Goal: Check status: Check status

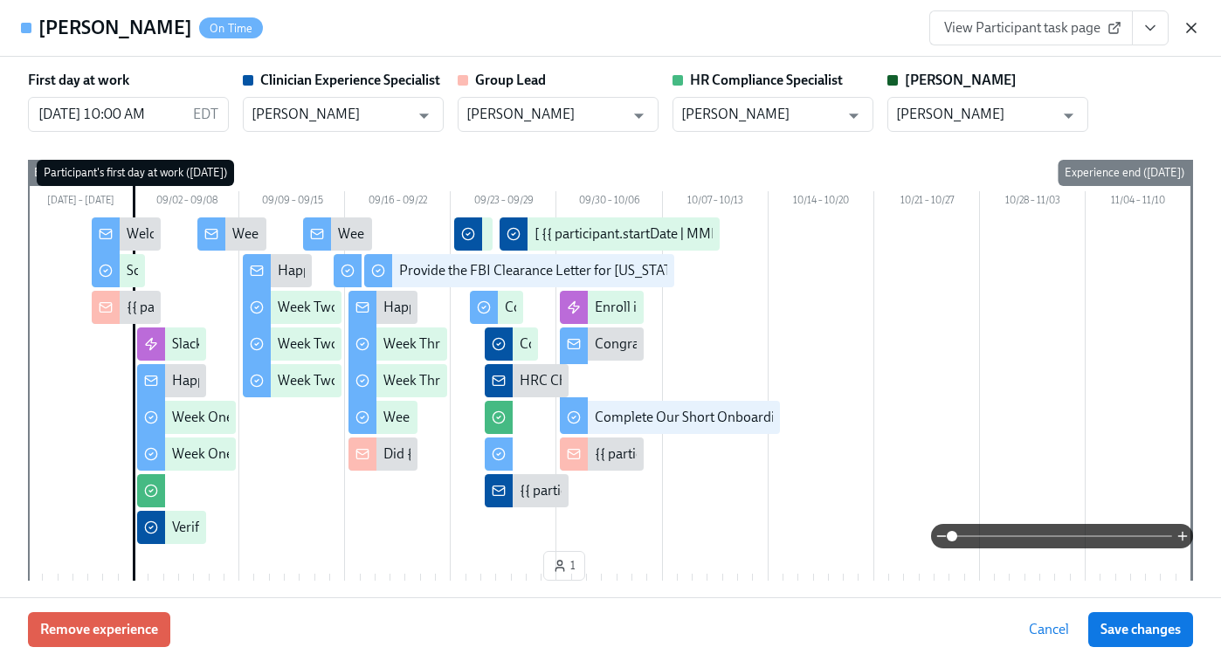
scroll to position [0, 23930]
click at [1193, 24] on icon "button" at bounding box center [1191, 28] width 9 height 9
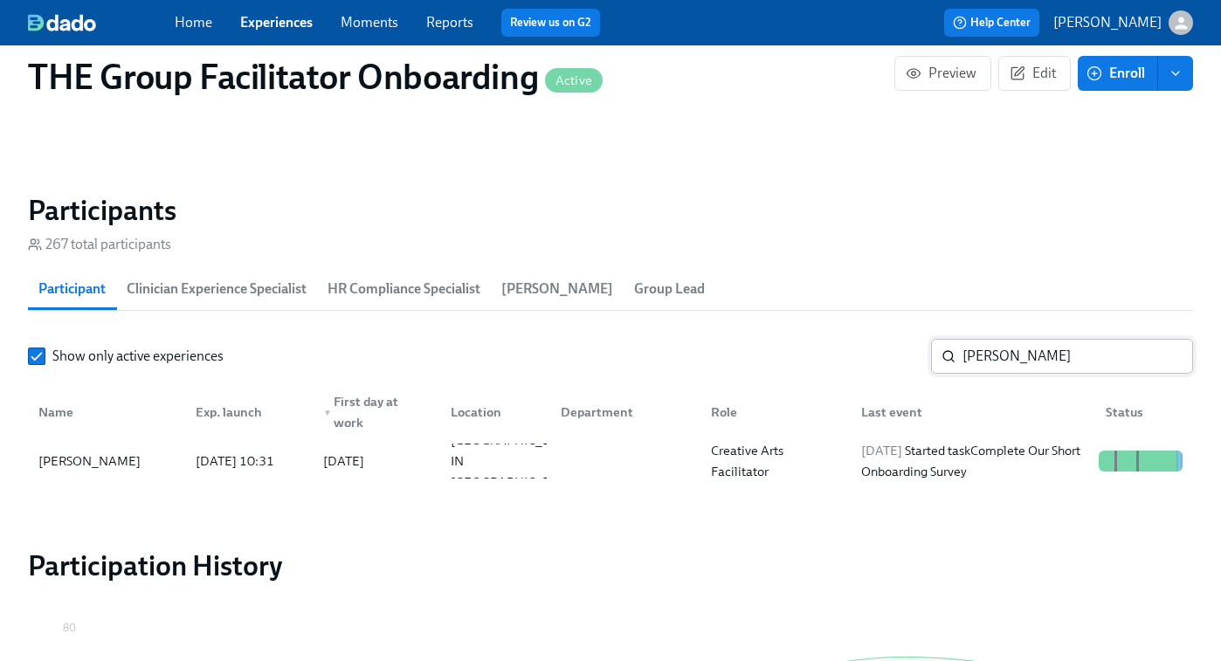
click at [995, 361] on input "julia" at bounding box center [1077, 356] width 231 height 35
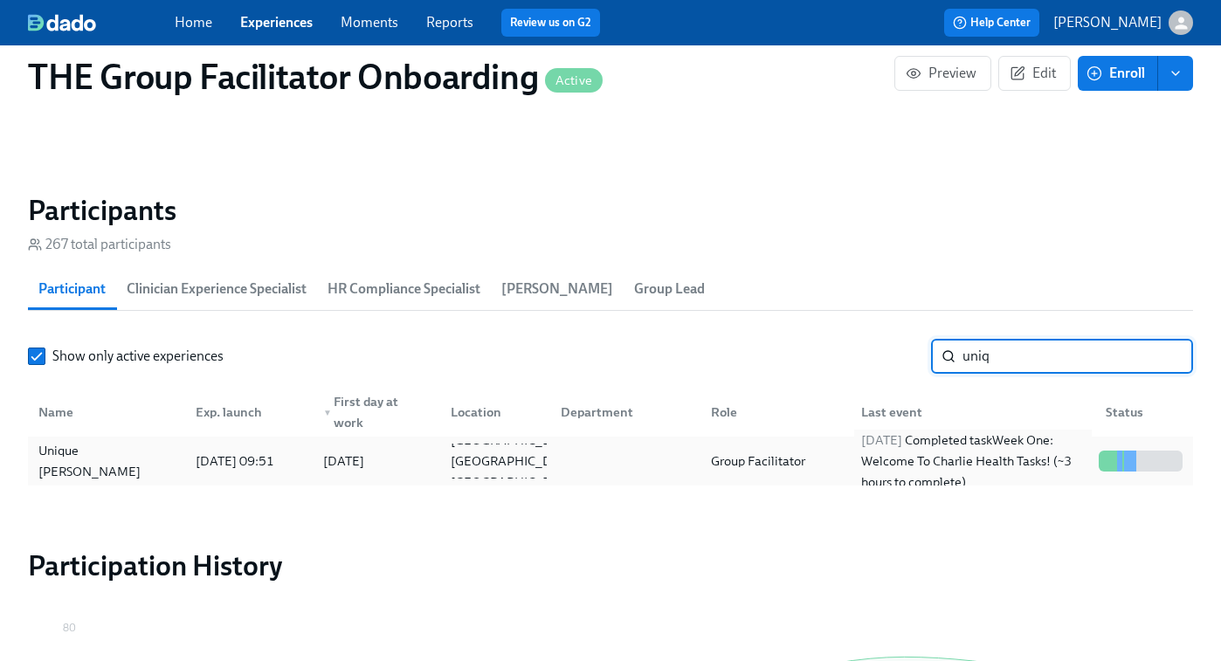
type input "uniq"
click at [917, 453] on div "2025/09/29 Completed task Week One: Welcome To Charlie Health Tasks! (~3 hours …" at bounding box center [972, 461] width 237 height 63
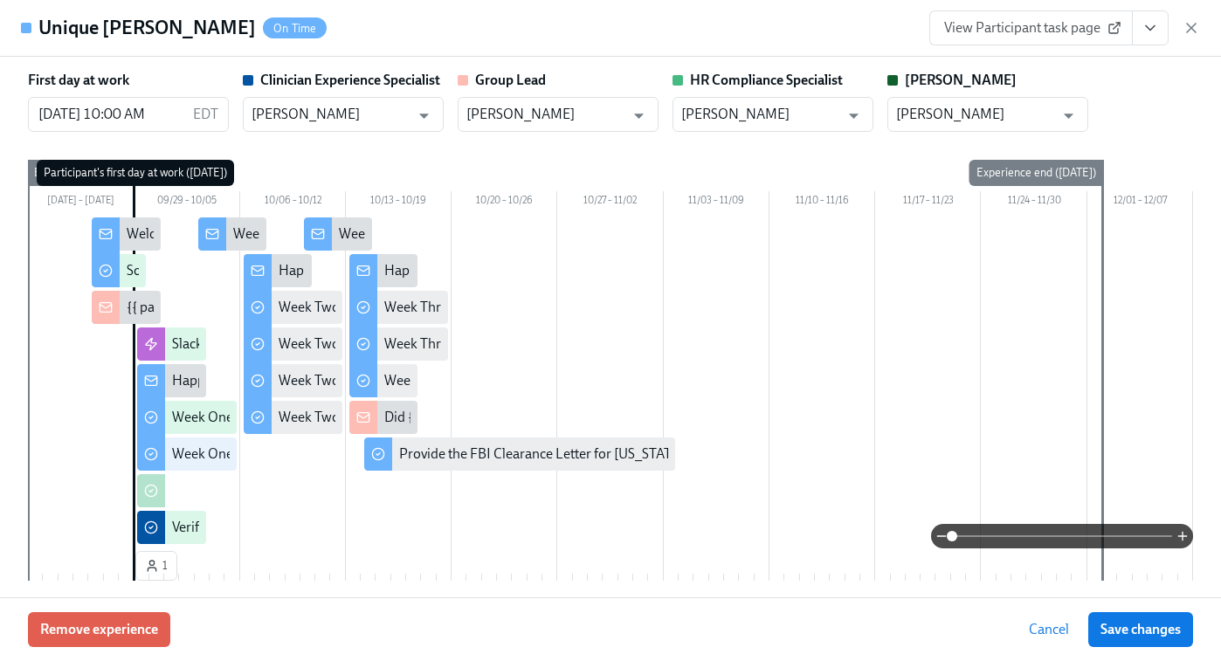
click at [1020, 37] on link "View Participant task page" at bounding box center [1030, 27] width 203 height 35
click at [1074, 37] on link "View Participant task page" at bounding box center [1030, 27] width 203 height 35
click at [1190, 28] on icon "button" at bounding box center [1191, 28] width 9 height 9
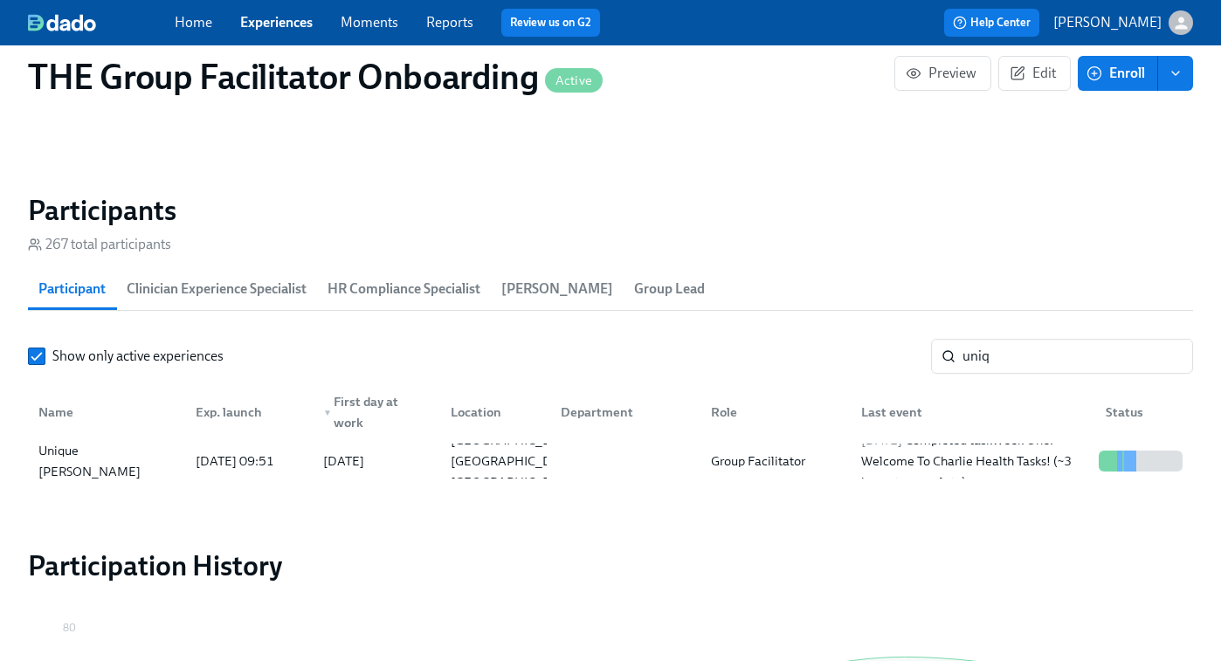
click at [274, 13] on span "Experiences" at bounding box center [276, 22] width 72 height 19
click at [264, 27] on link "Experiences" at bounding box center [276, 22] width 72 height 17
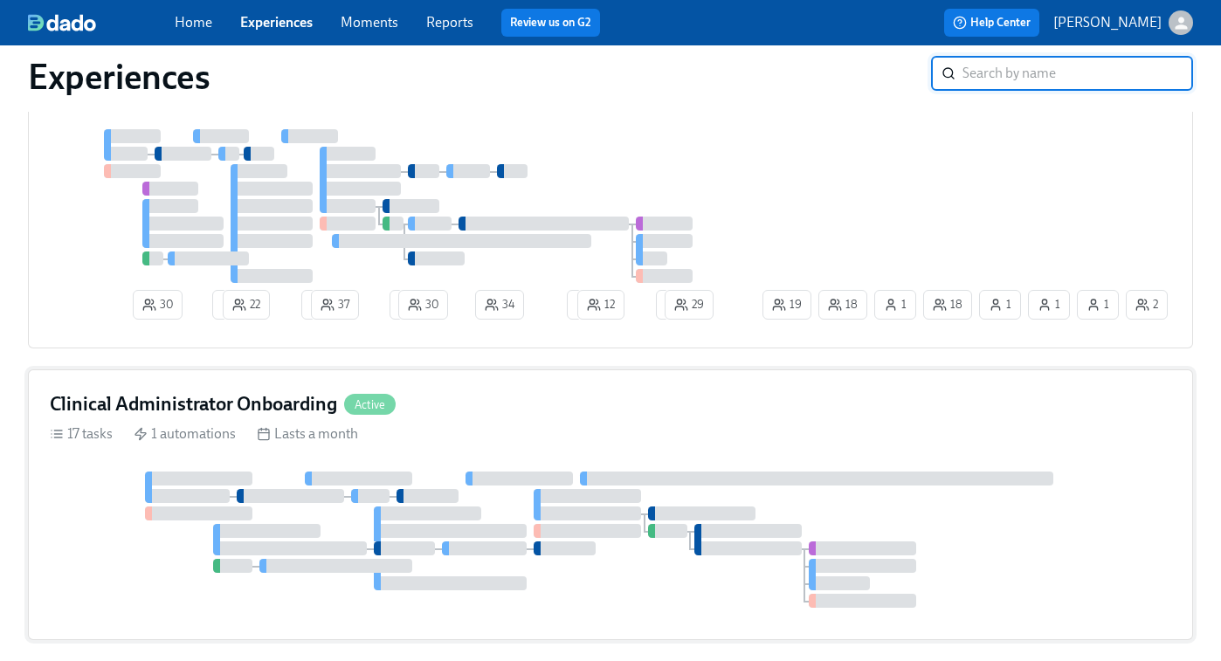
scroll to position [909, 0]
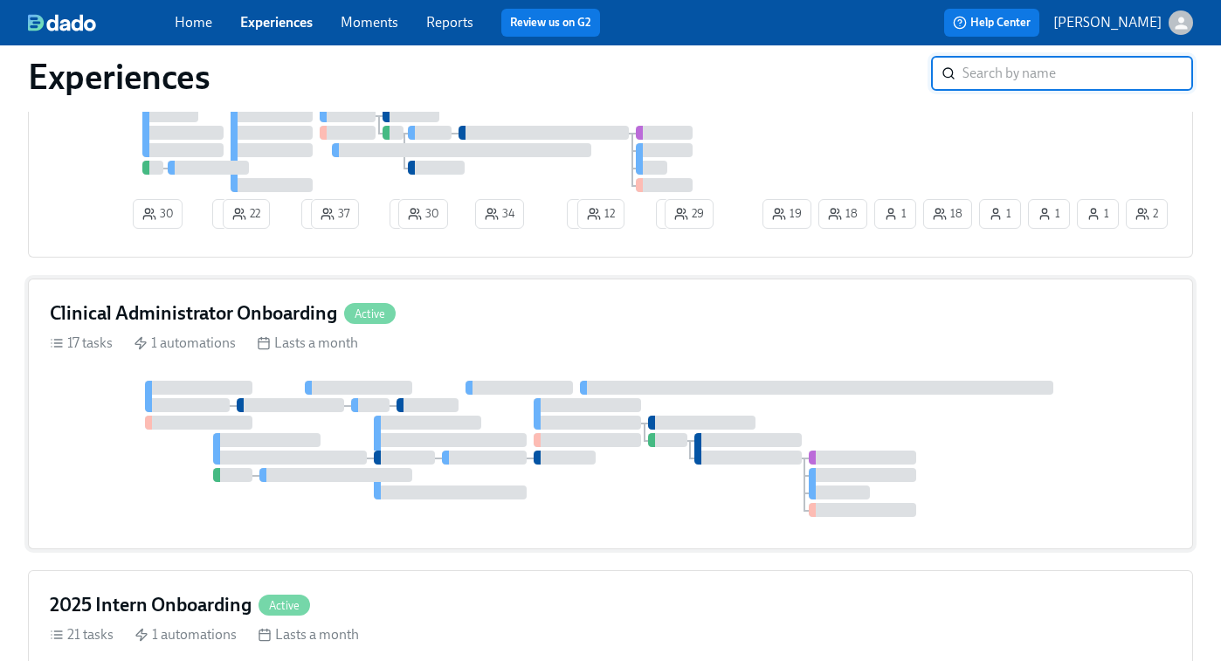
click at [522, 405] on div at bounding box center [610, 449] width 1121 height 136
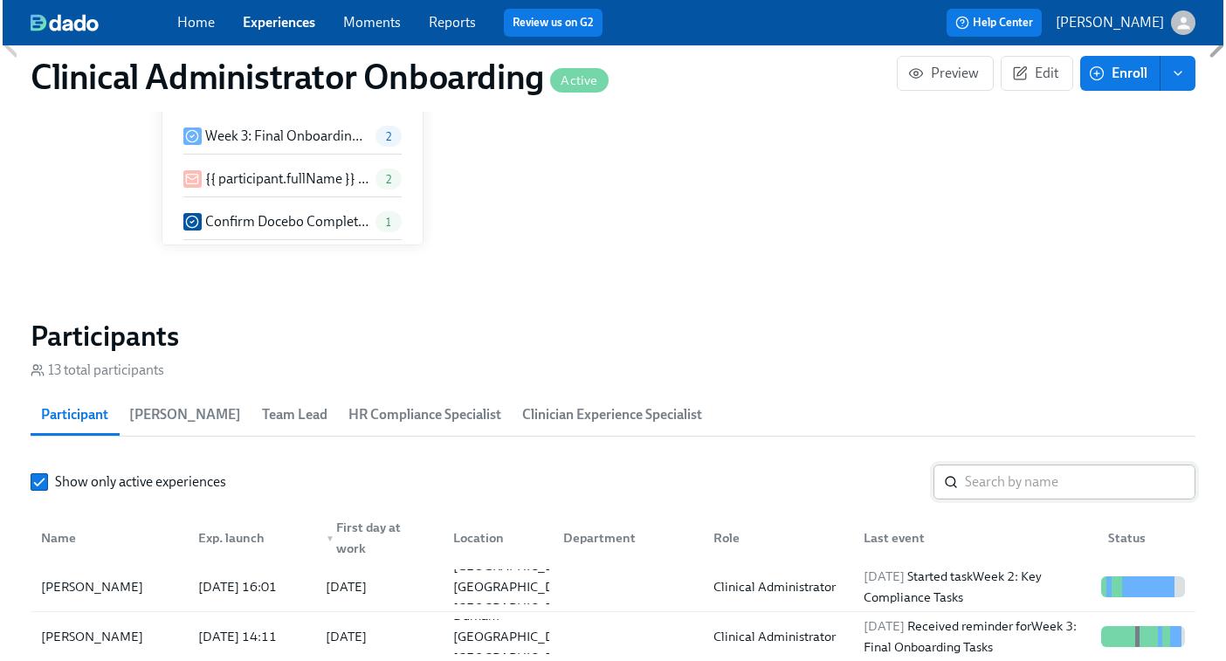
scroll to position [0, 11789]
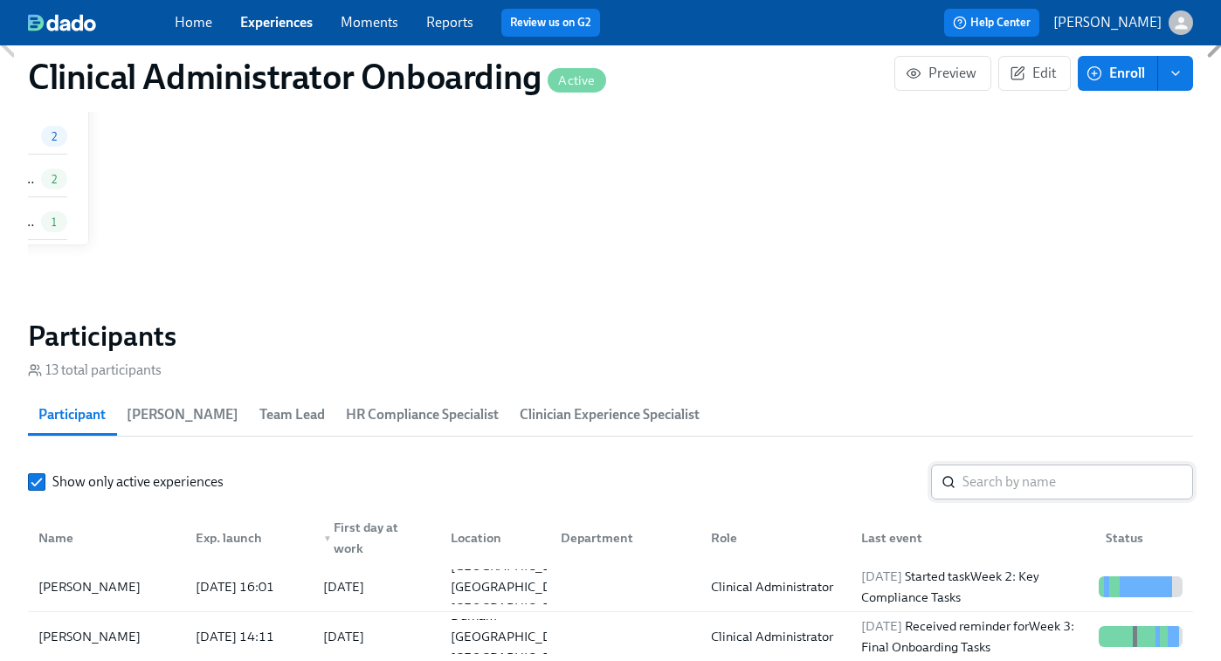
click at [1029, 478] on input "search" at bounding box center [1077, 482] width 231 height 35
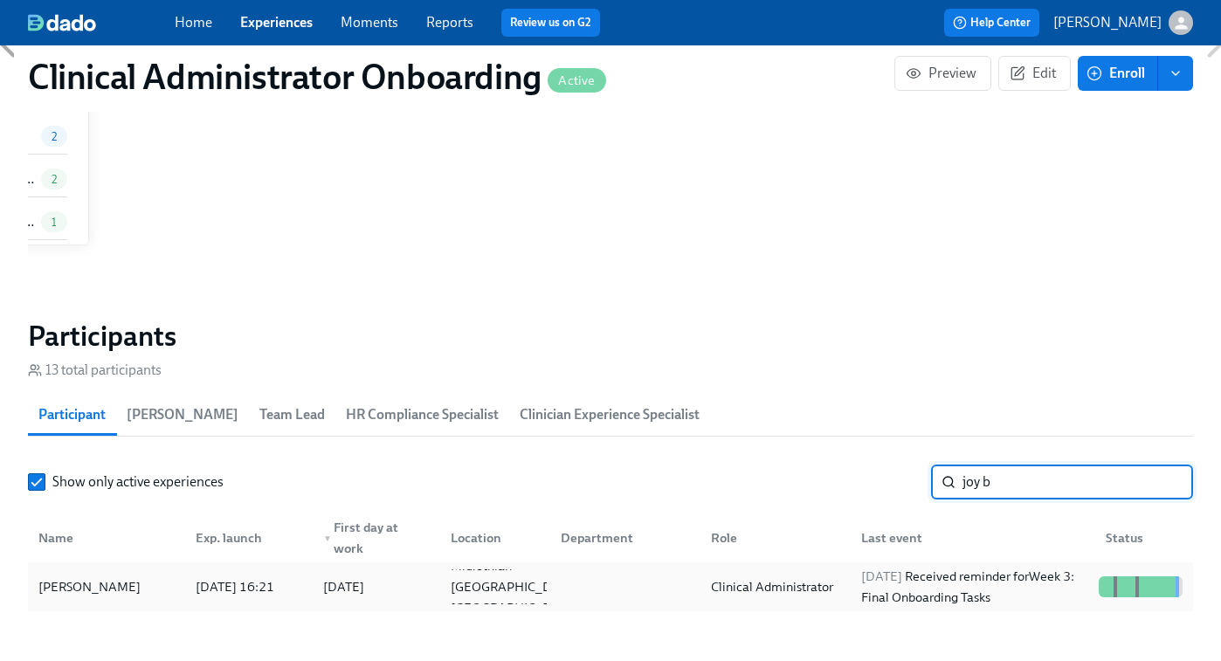
type input "joy b"
click at [902, 579] on span "2025/09/30" at bounding box center [881, 576] width 41 height 16
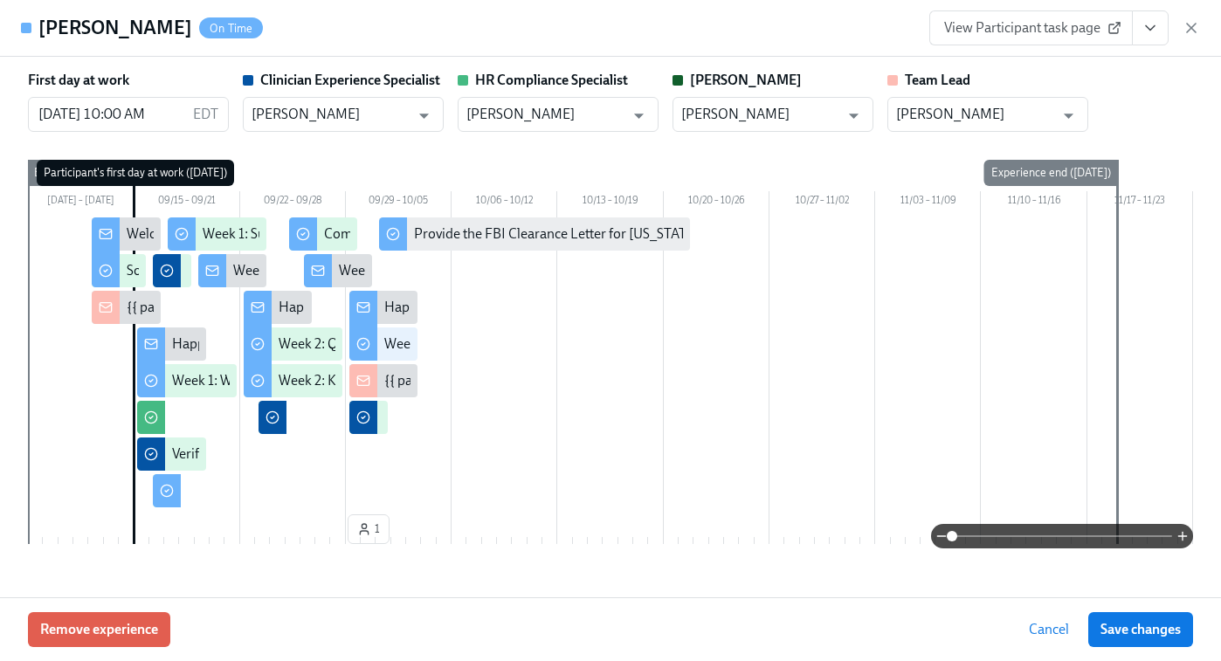
click at [1026, 24] on span "View Participant task page" at bounding box center [1031, 27] width 174 height 17
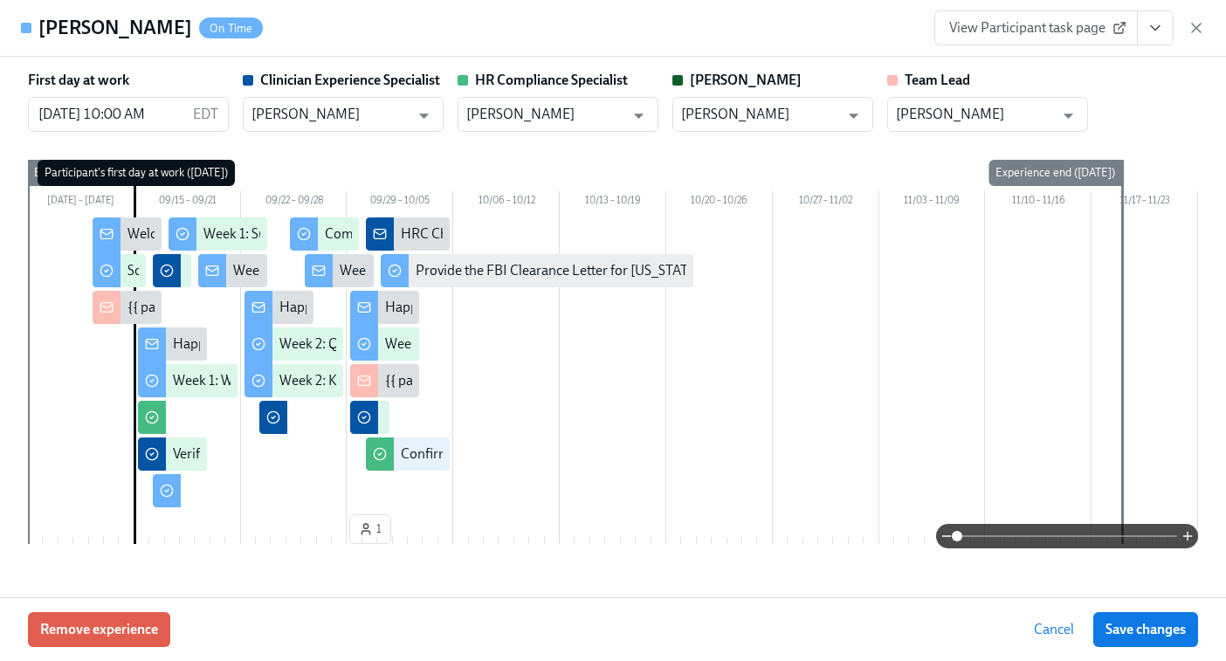
scroll to position [0, 12060]
click at [1194, 30] on icon "button" at bounding box center [1196, 28] width 9 height 9
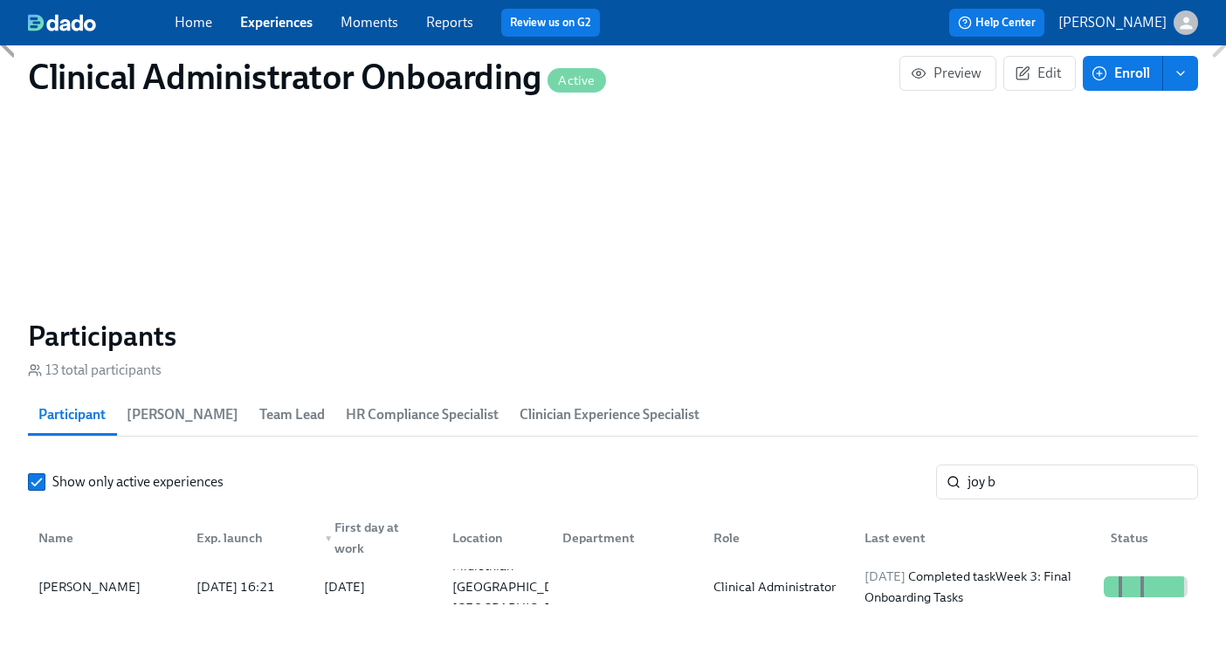
click at [291, 19] on link "Experiences" at bounding box center [276, 22] width 72 height 17
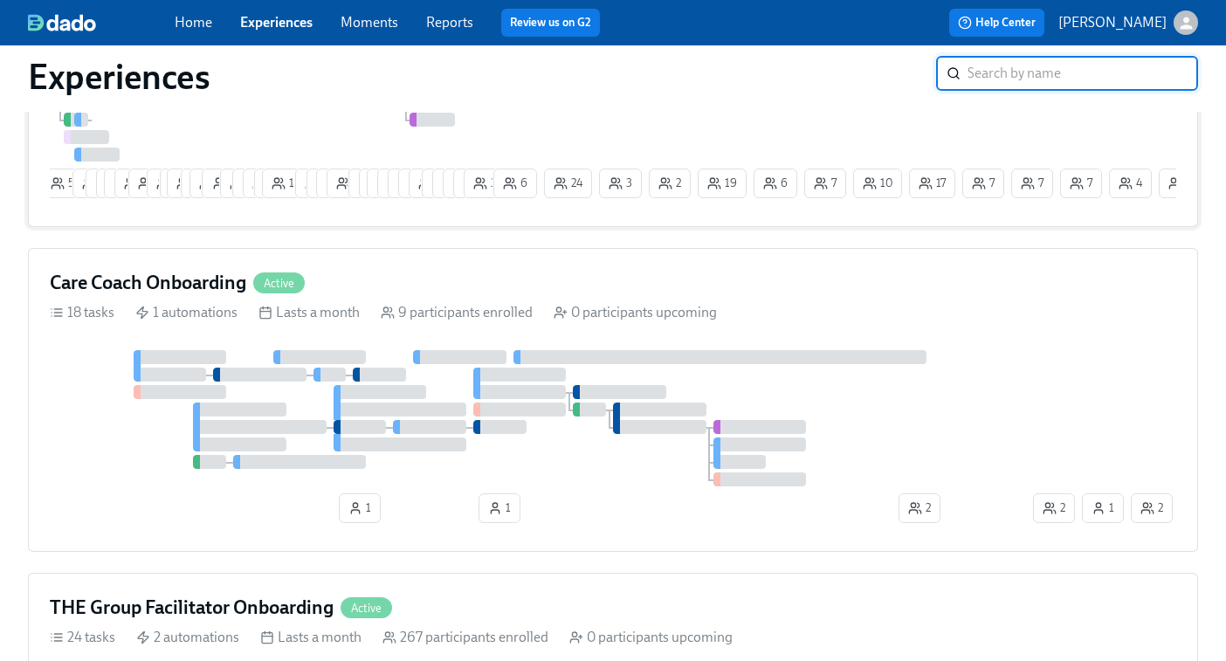
scroll to position [445, 0]
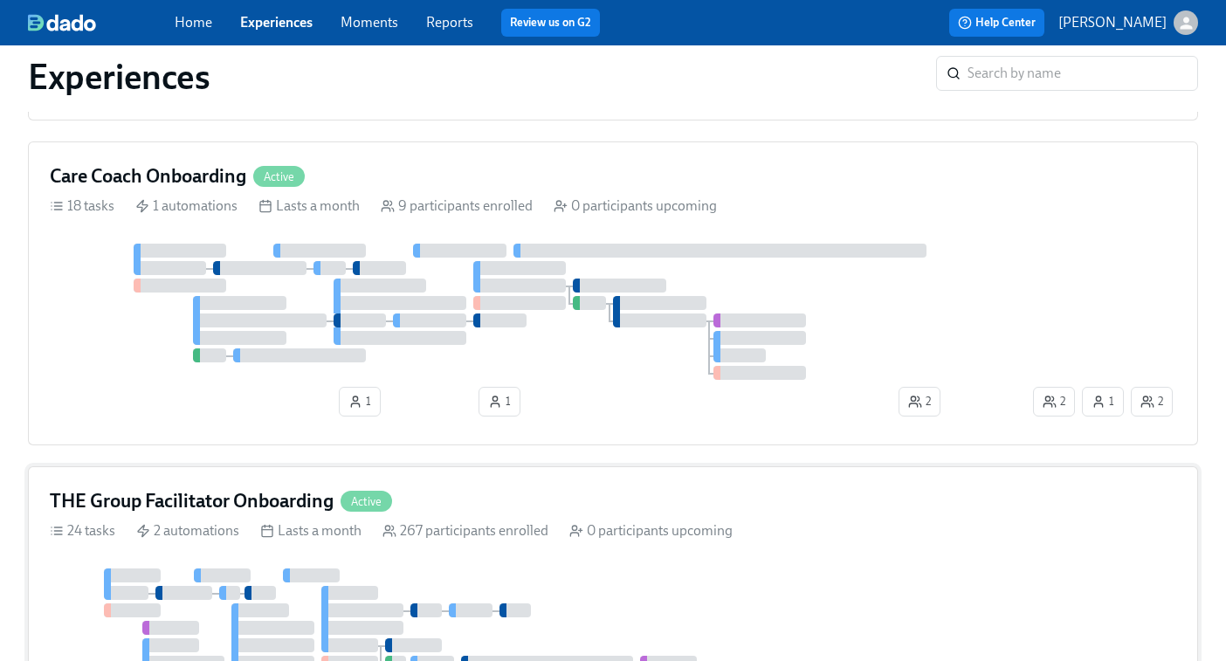
click at [929, 568] on div "30 4 22 2 37 2 30 34 2 12 2 18 1 18 1 1 19 1 29 2" at bounding box center [613, 666] width 1126 height 197
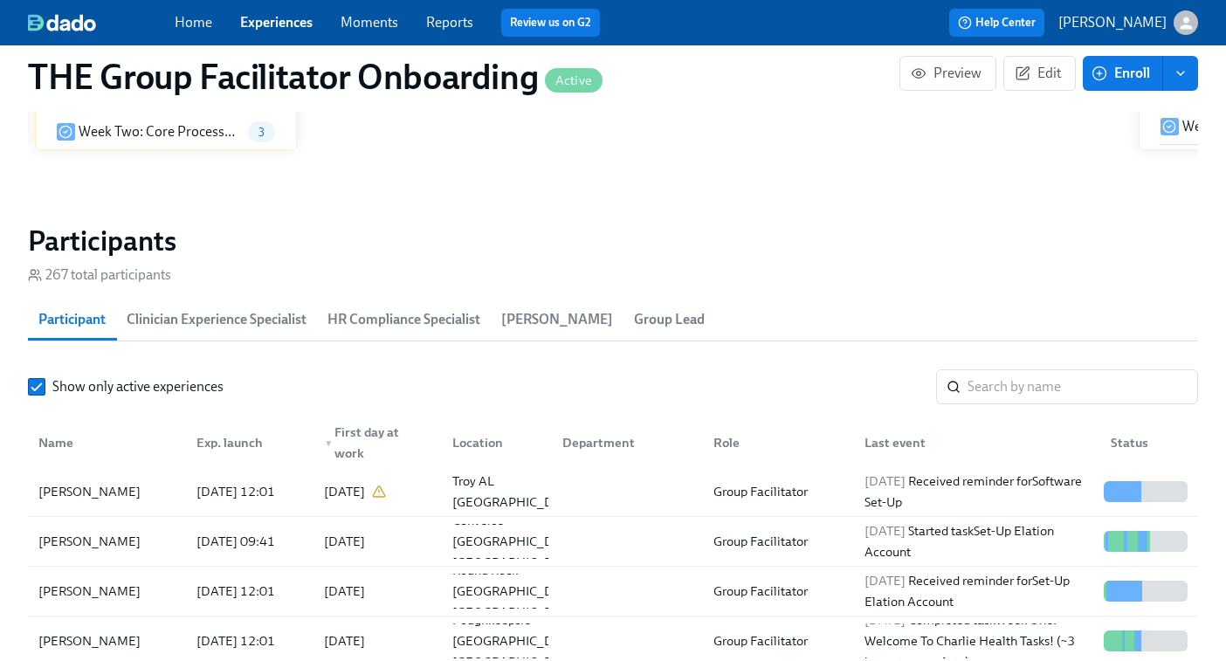
scroll to position [1542, 0]
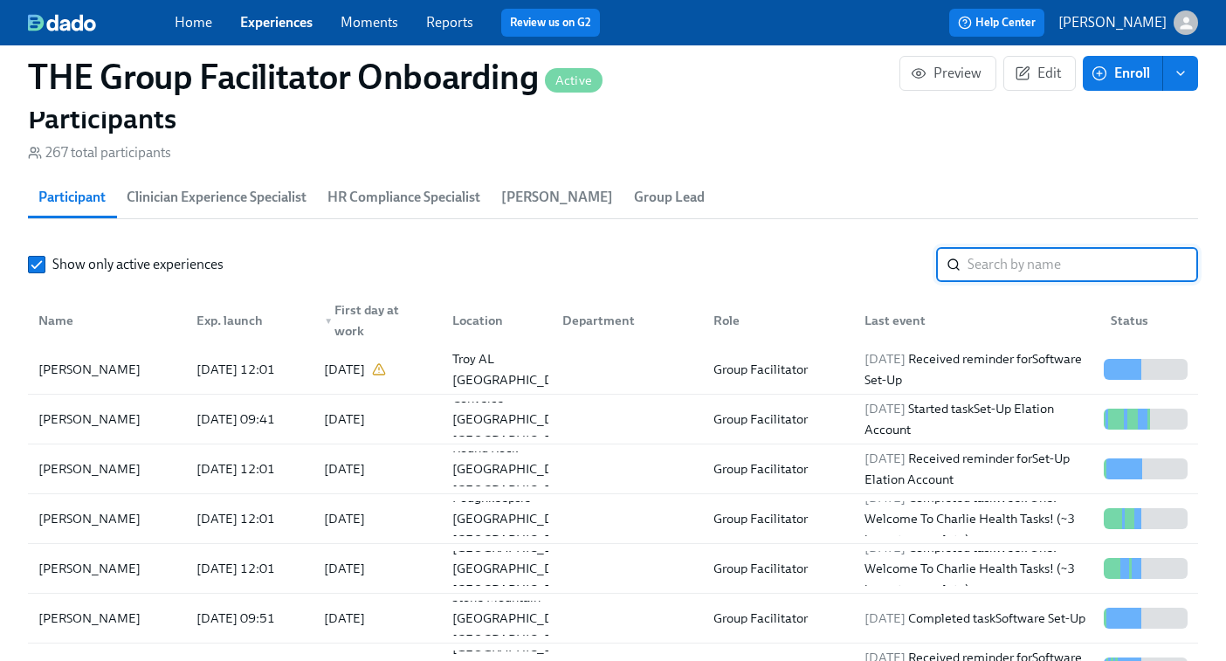
click at [979, 272] on input "search" at bounding box center [1082, 264] width 231 height 35
paste input "Tyler Anderson"
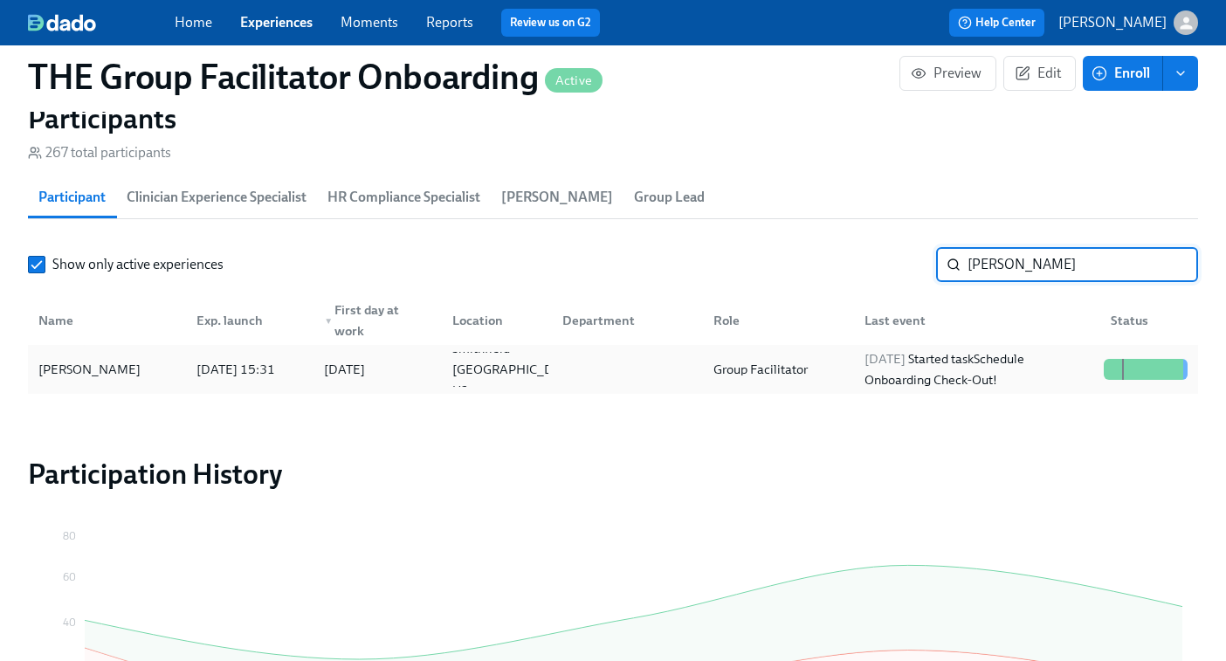
click at [365, 375] on div "2025/09/08" at bounding box center [344, 369] width 41 height 21
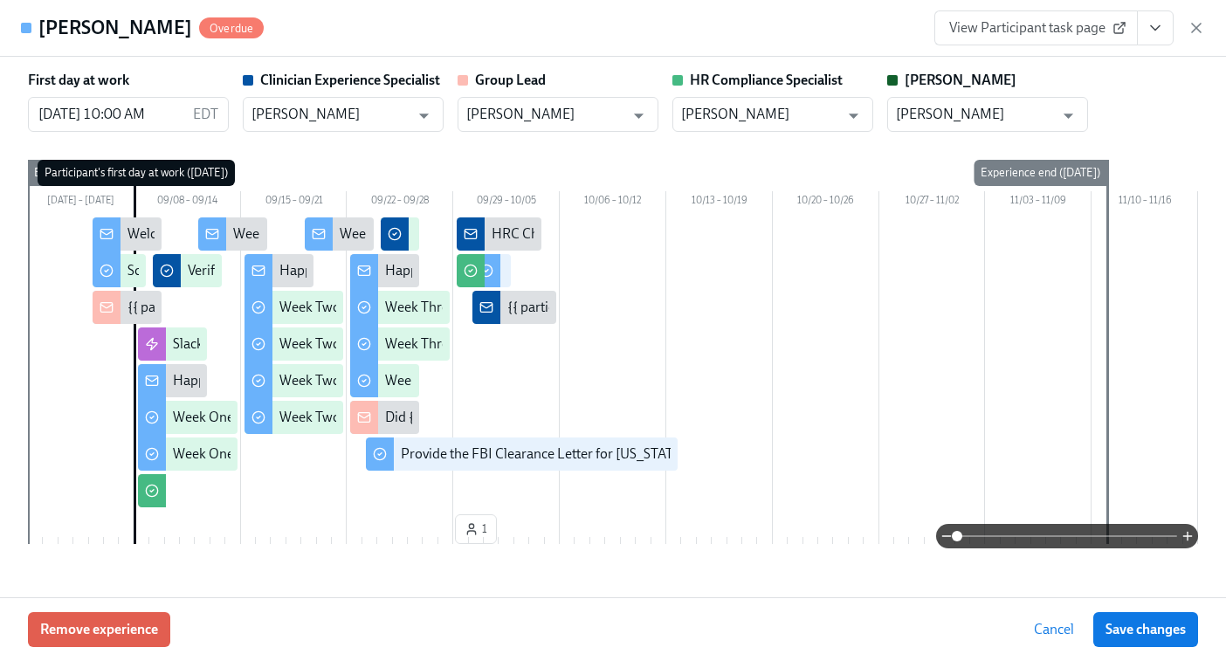
scroll to position [0, 23924]
click at [1193, 31] on icon "button" at bounding box center [1196, 28] width 9 height 9
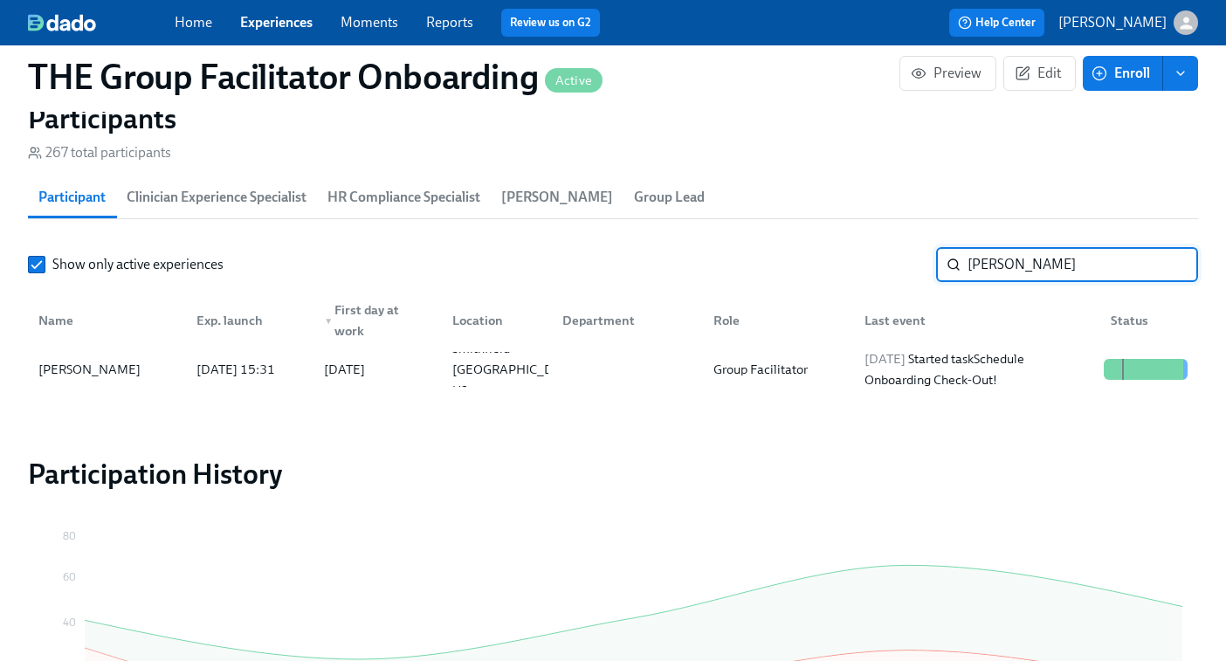
click at [1008, 265] on input "Tyler Anderson" at bounding box center [1082, 264] width 231 height 35
type input "april k"
click at [554, 368] on div at bounding box center [623, 369] width 151 height 35
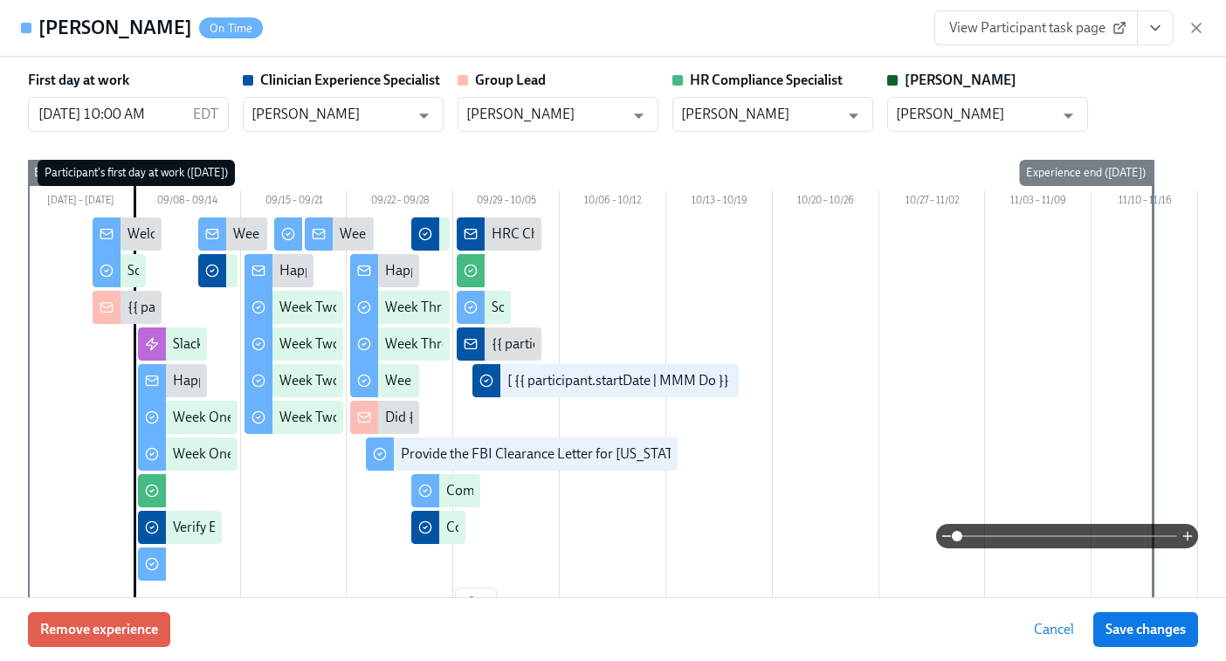
click at [1150, 31] on icon "View task page" at bounding box center [1154, 27] width 17 height 17
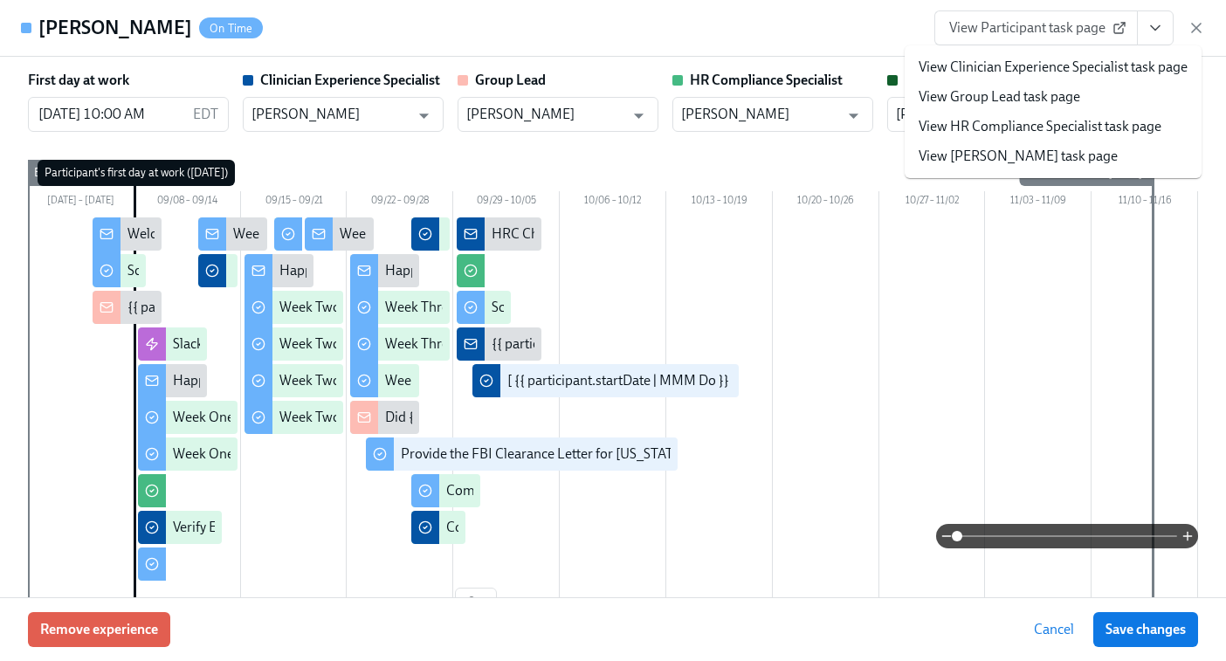
click at [1029, 65] on link "View Clinician Experience Specialist task page" at bounding box center [1053, 67] width 269 height 19
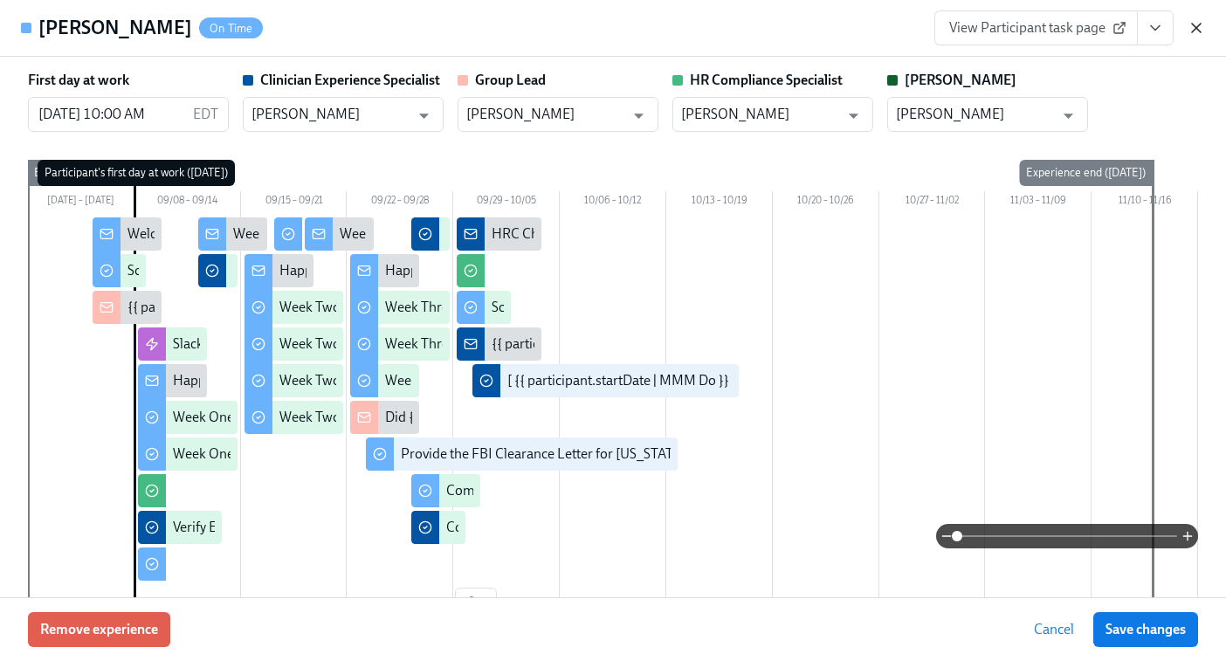
click at [1197, 20] on icon "button" at bounding box center [1195, 27] width 17 height 17
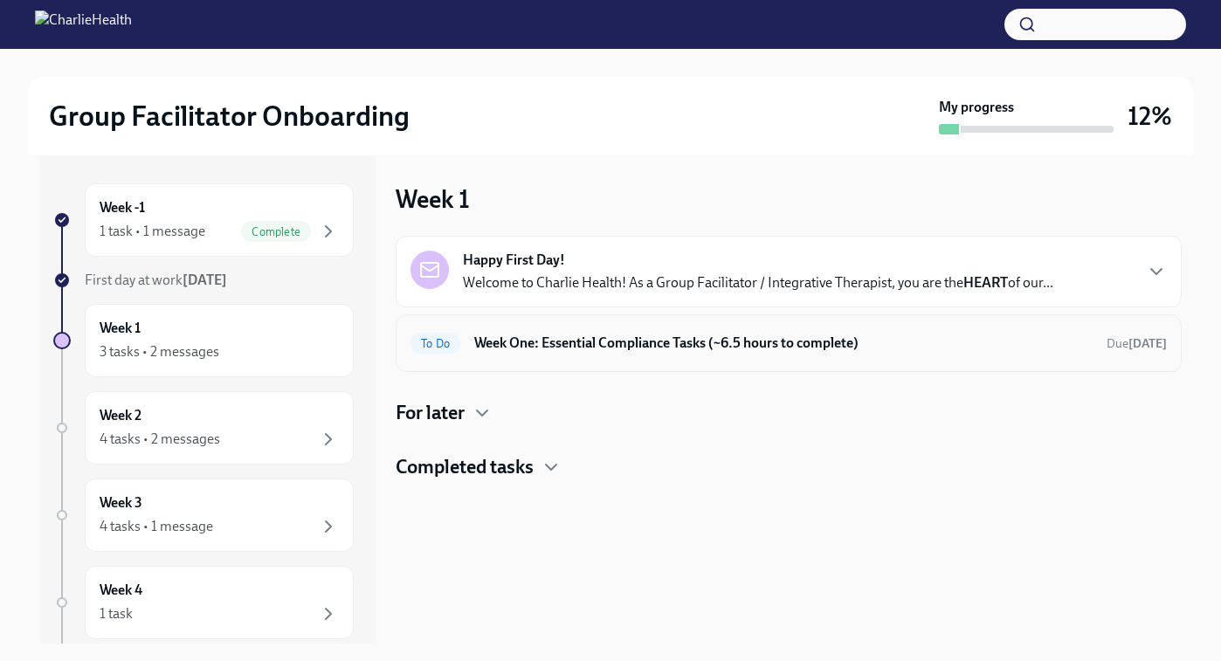
click at [626, 350] on h6 "Week One: Essential Compliance Tasks (~6.5 hours to complete)" at bounding box center [783, 343] width 618 height 19
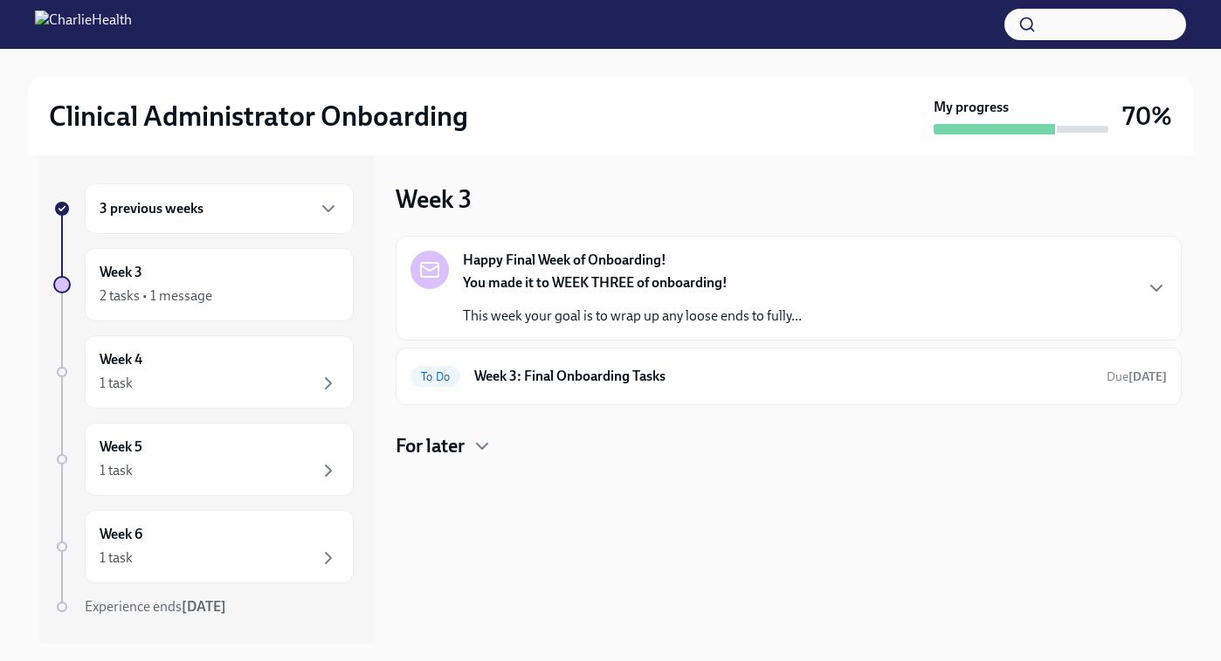
click at [444, 458] on h4 "For later" at bounding box center [430, 446] width 69 height 26
click at [202, 208] on h6 "3 previous weeks" at bounding box center [152, 208] width 104 height 19
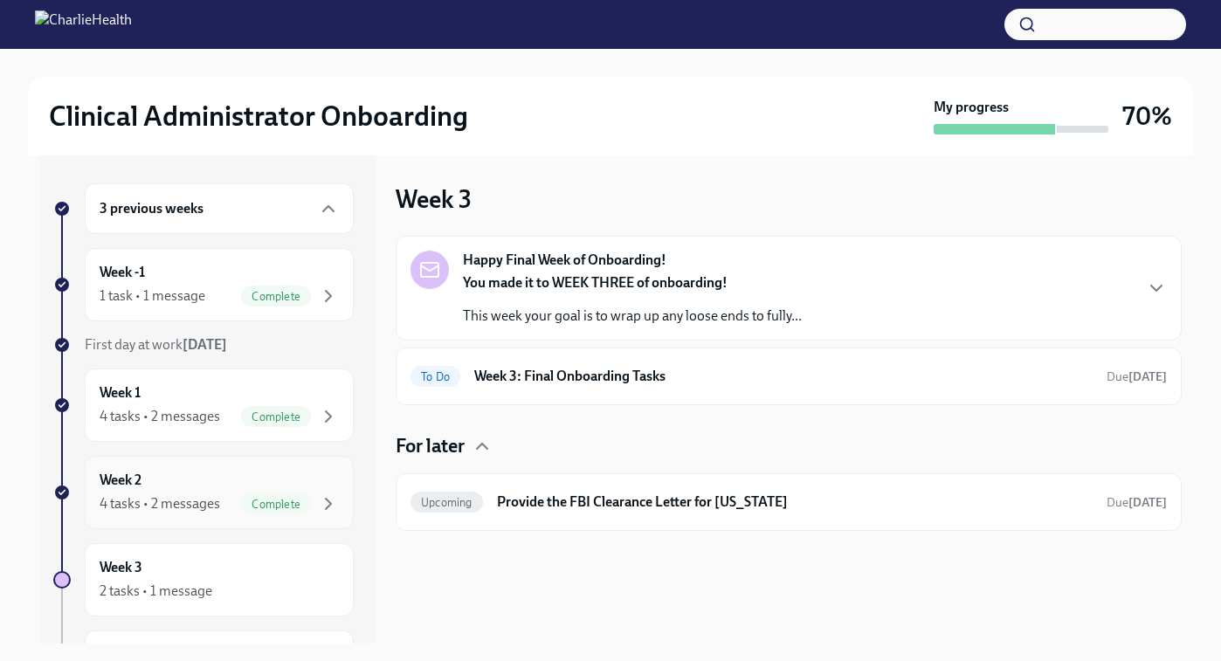
click at [163, 497] on div "4 tasks • 2 messages" at bounding box center [160, 503] width 120 height 19
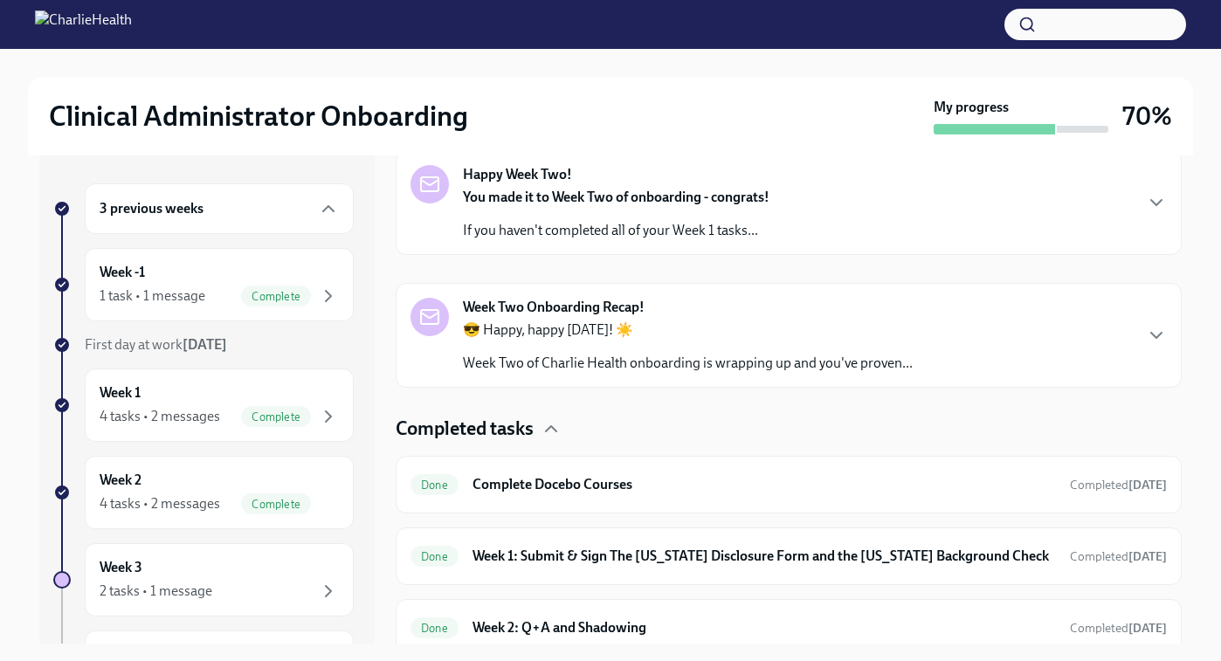
scroll to position [378, 0]
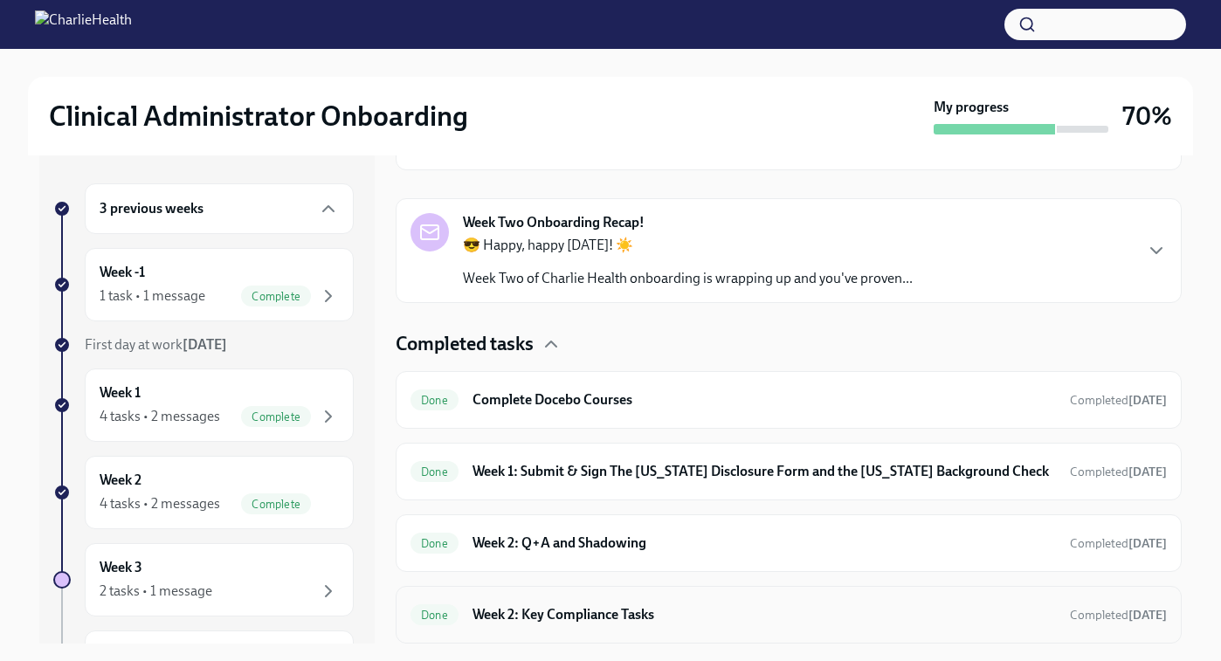
click at [568, 616] on h6 "Week 2: Key Compliance Tasks" at bounding box center [763, 614] width 583 height 19
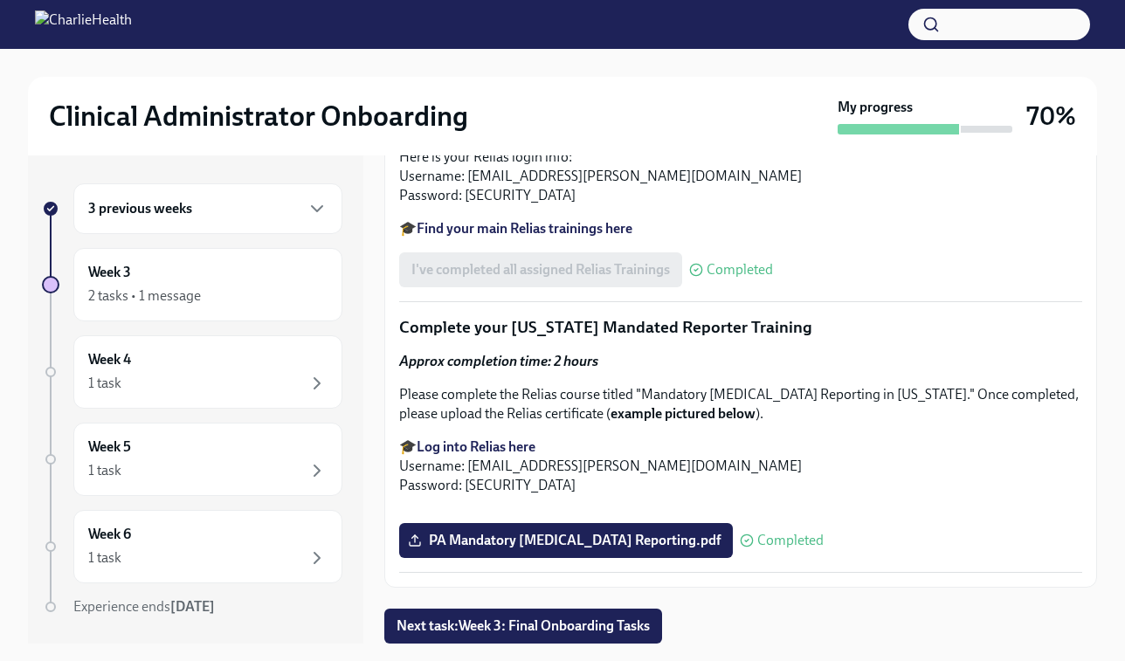
scroll to position [2339, 0]
click at [456, 631] on span "Next task : Week 3: Final Onboarding Tasks" at bounding box center [522, 625] width 253 height 17
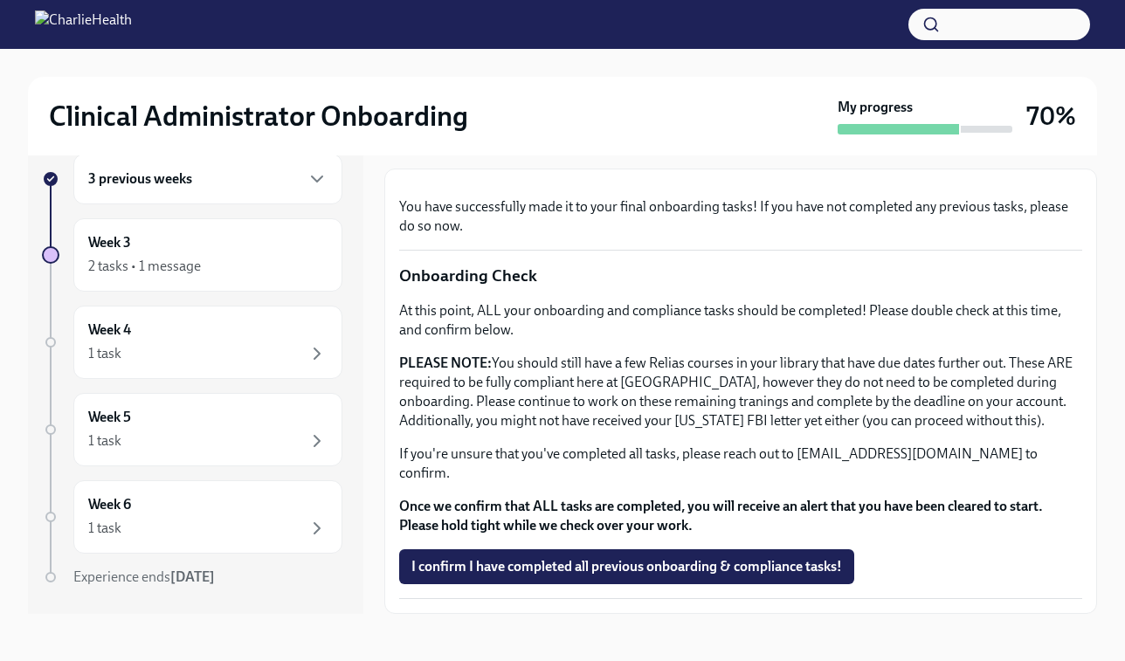
scroll to position [31, 0]
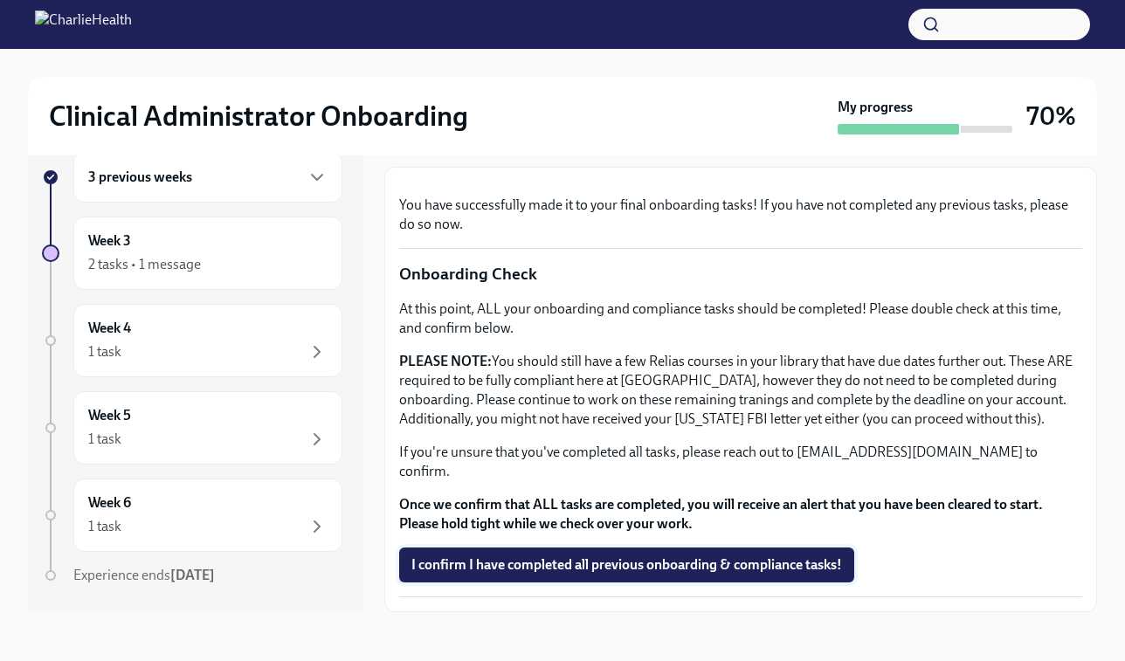
click at [545, 568] on span "I confirm I have completed all previous onboarding & compliance tasks!" at bounding box center [626, 564] width 430 height 17
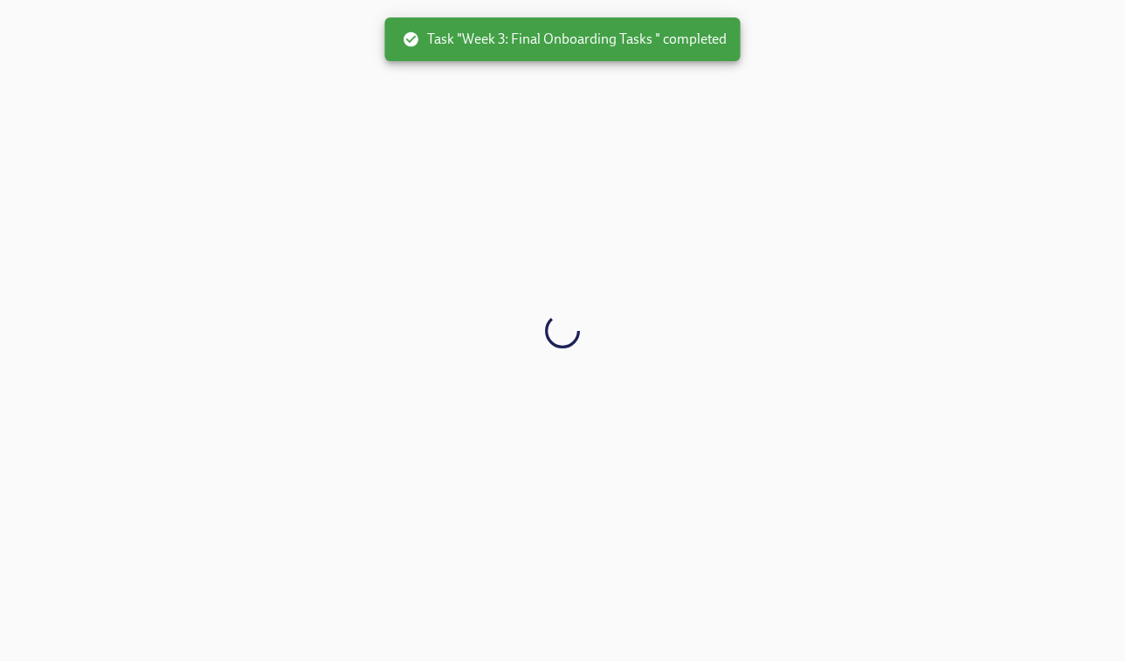
scroll to position [0, 0]
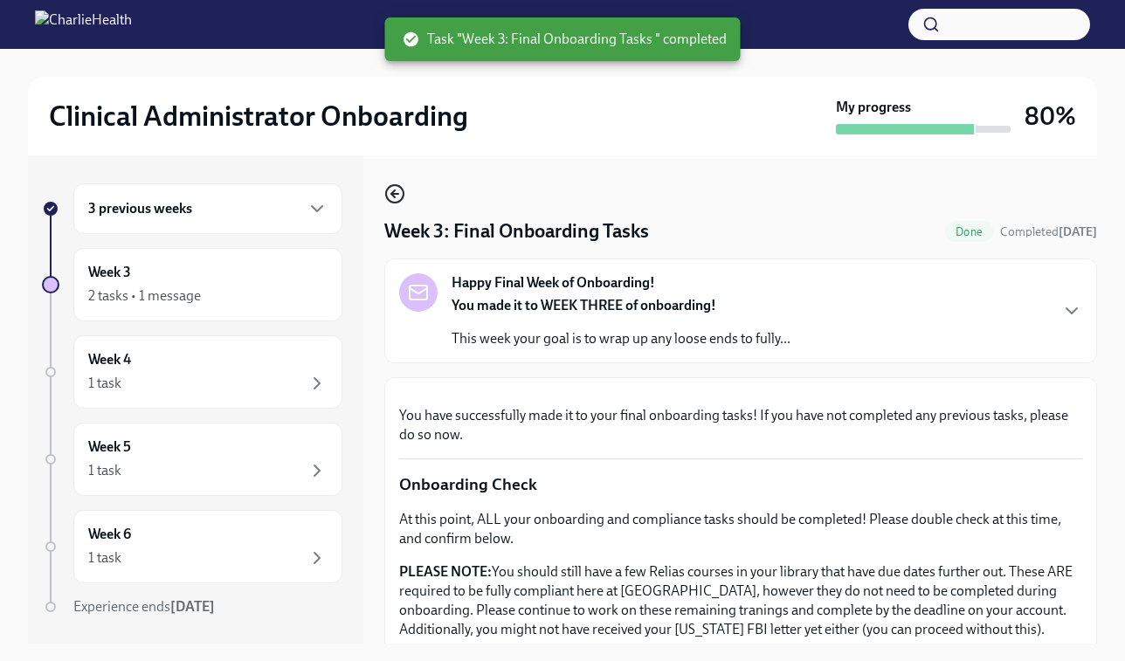
click at [386, 192] on circle "button" at bounding box center [394, 193] width 17 height 17
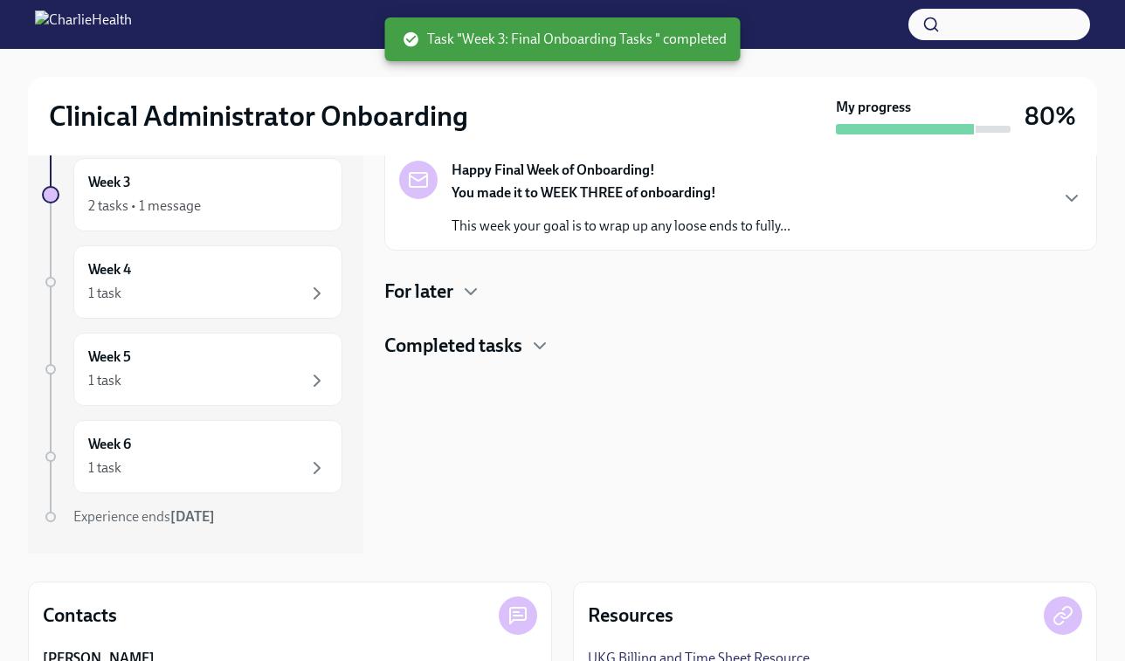
scroll to position [106, 0]
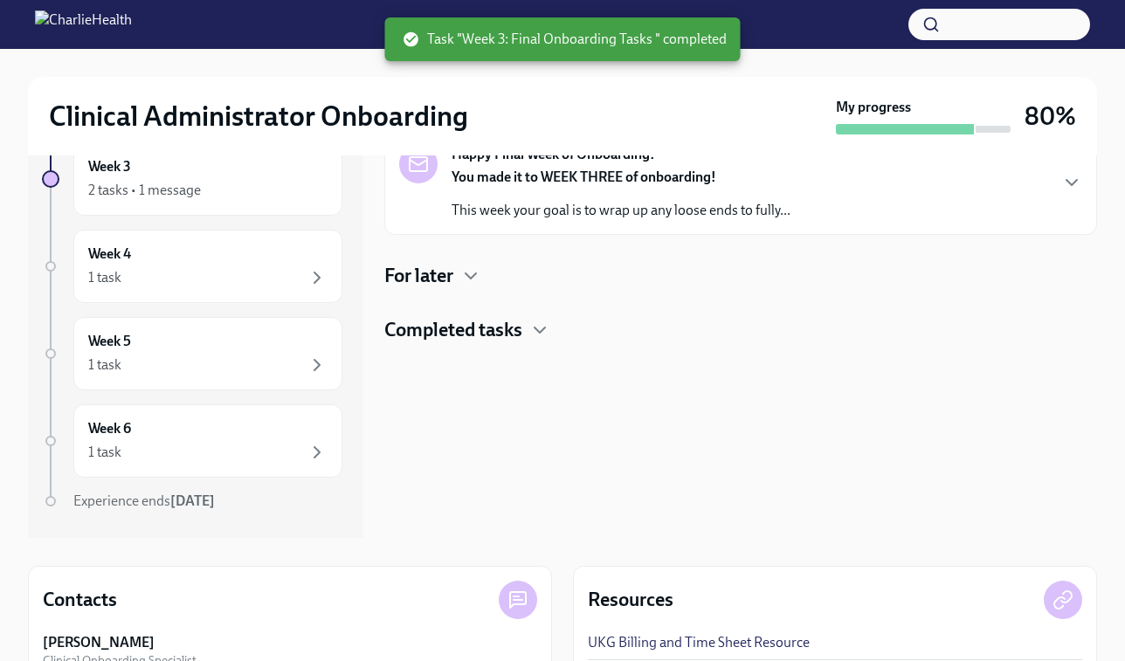
click at [414, 282] on h4 "For later" at bounding box center [418, 276] width 69 height 26
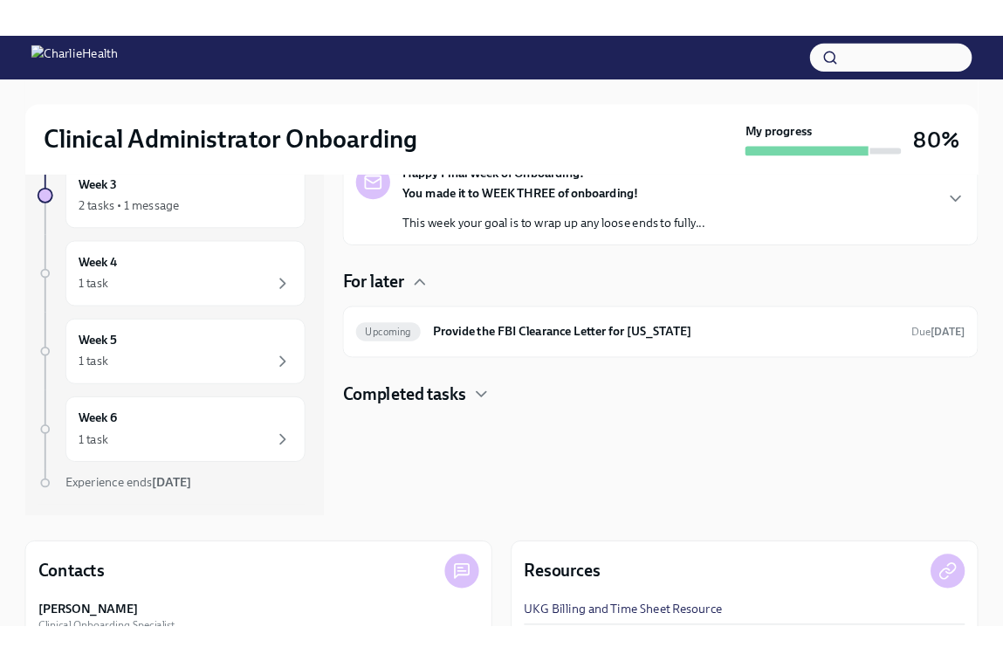
scroll to position [104, 0]
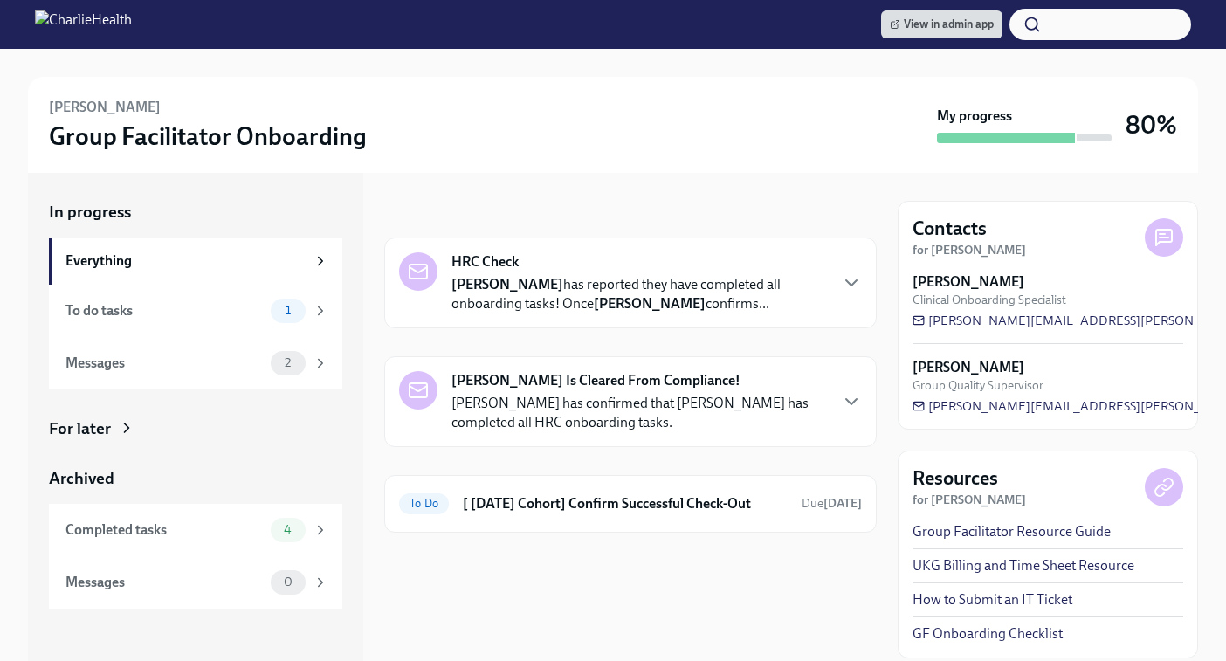
click at [594, 295] on strong "[PERSON_NAME]" at bounding box center [650, 303] width 112 height 17
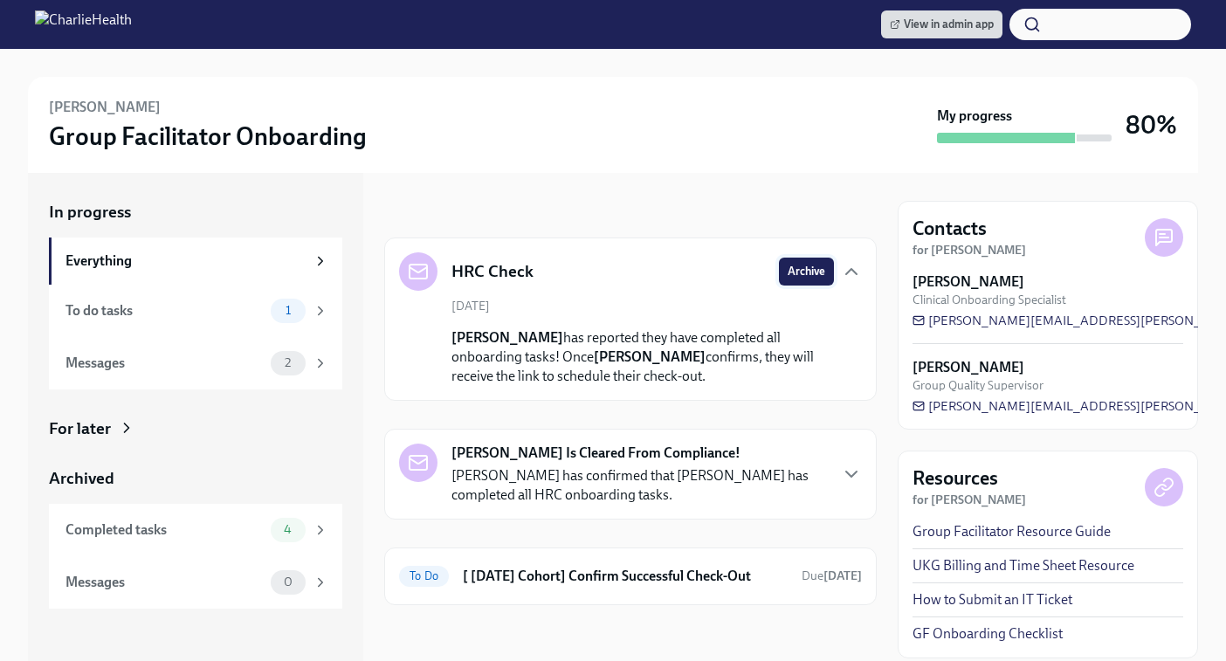
click at [821, 275] on span "Archive" at bounding box center [807, 271] width 38 height 17
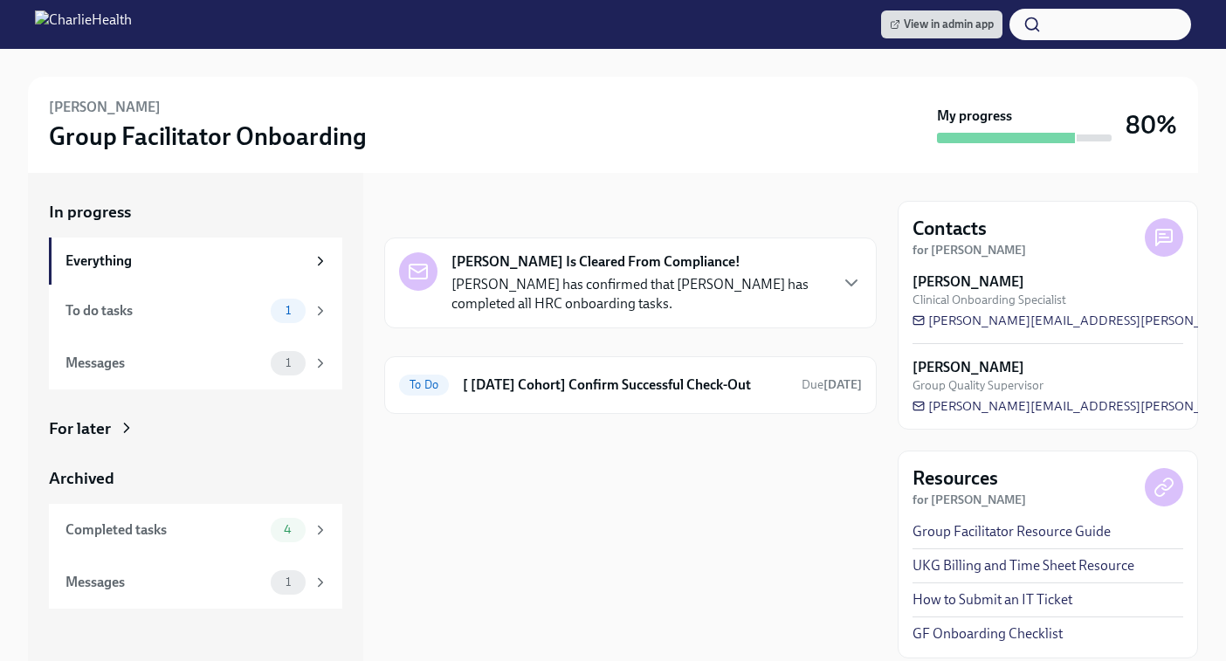
click at [763, 279] on p "[PERSON_NAME] has confirmed that [PERSON_NAME] has completed all HRC onboarding…" at bounding box center [638, 294] width 375 height 38
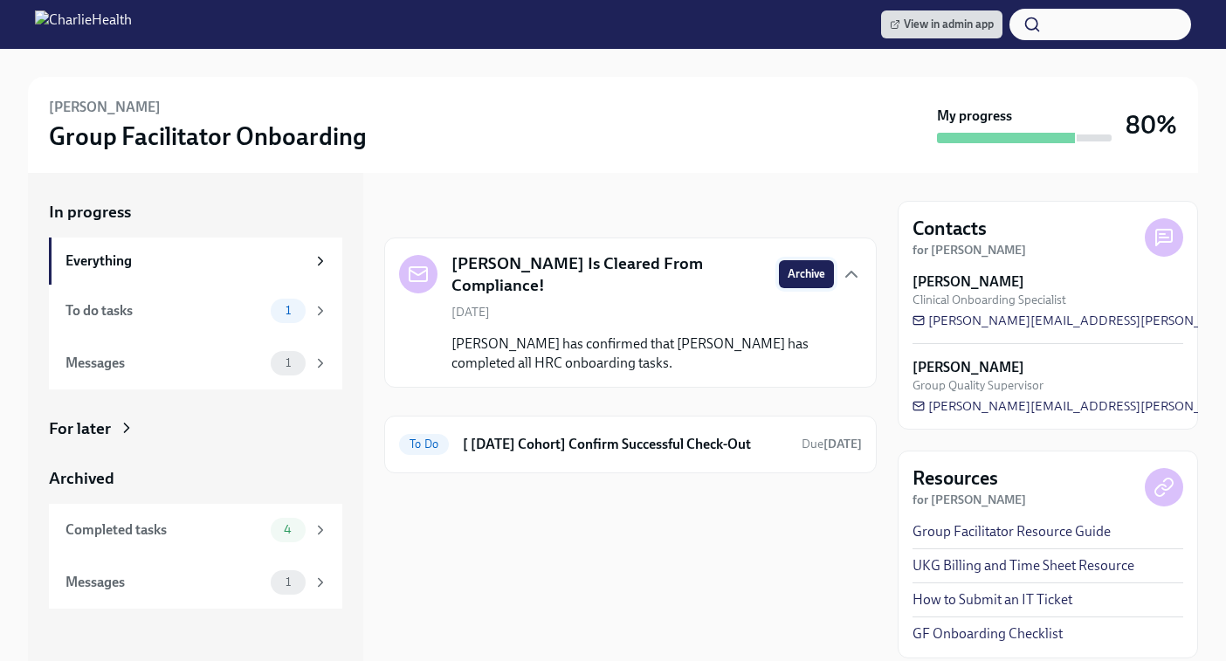
click at [803, 266] on span "Archive" at bounding box center [807, 273] width 38 height 17
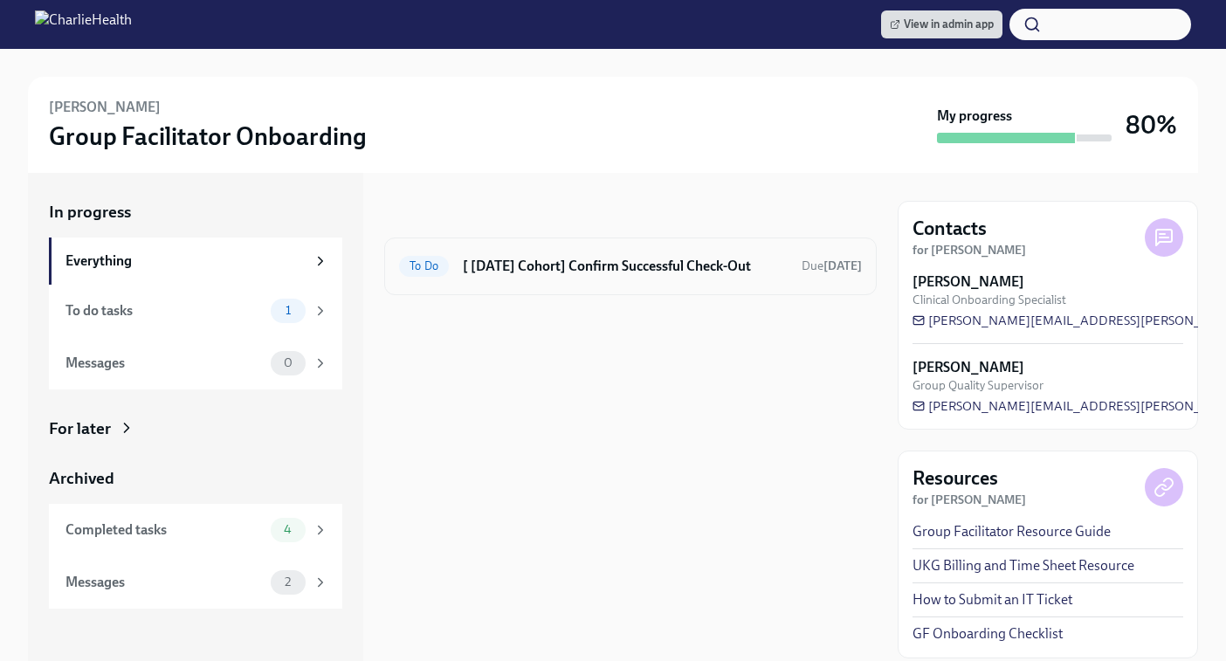
click at [545, 274] on h6 "[ [DATE] Cohort] Confirm Successful Check-Out" at bounding box center [625, 266] width 325 height 19
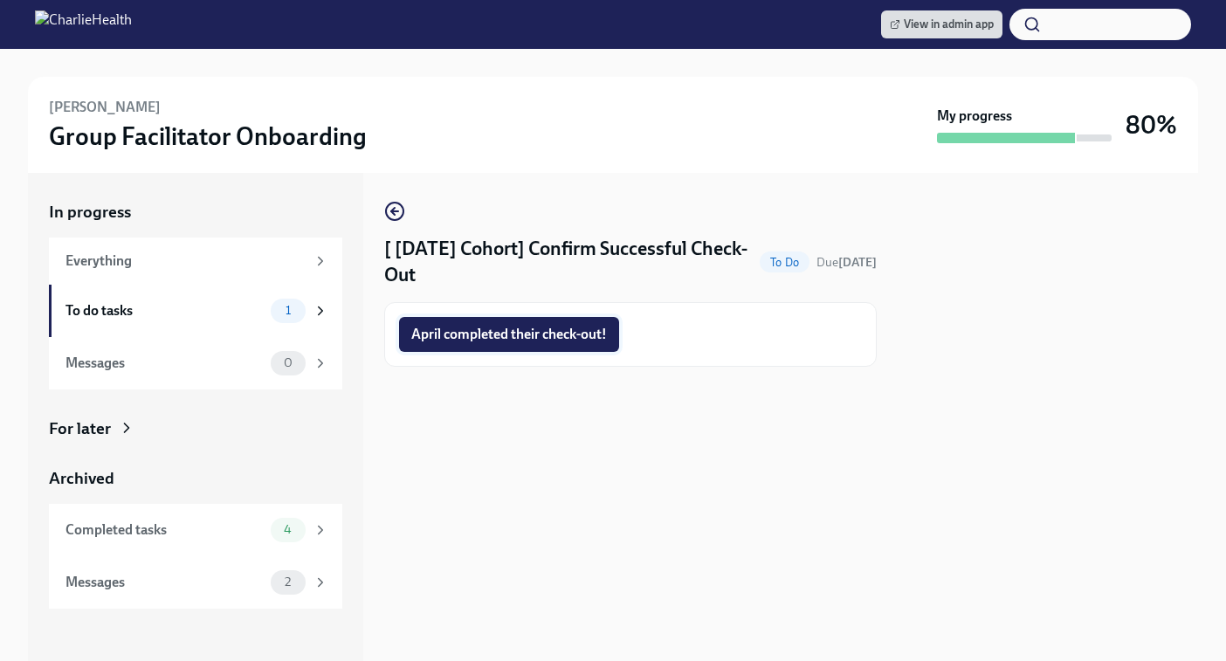
click at [487, 334] on span "April completed their check-out!" at bounding box center [509, 334] width 196 height 17
